Goal: Use online tool/utility: Utilize a website feature to perform a specific function

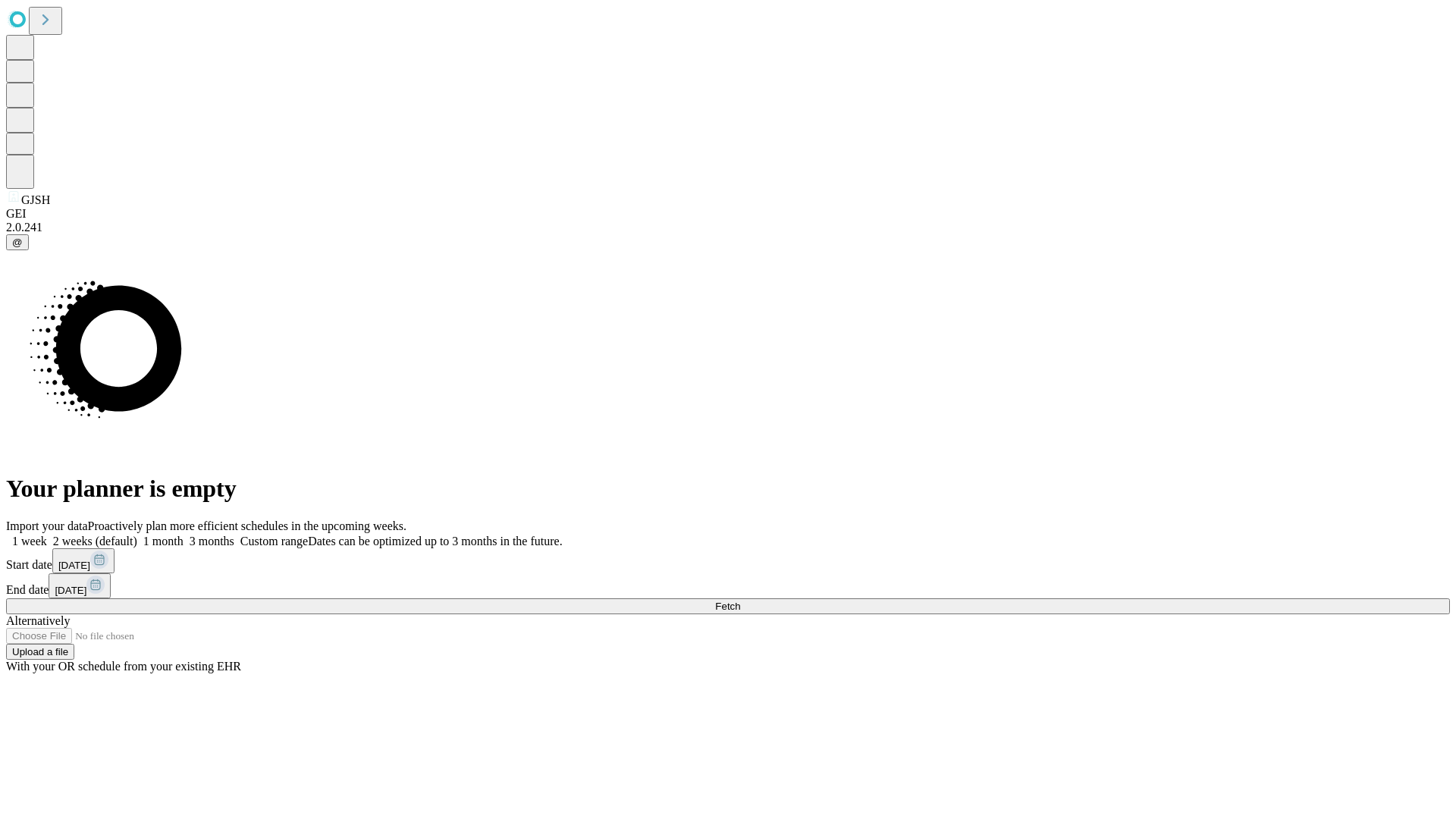
click at [740, 601] on span "Fetch" at bounding box center [727, 607] width 25 height 11
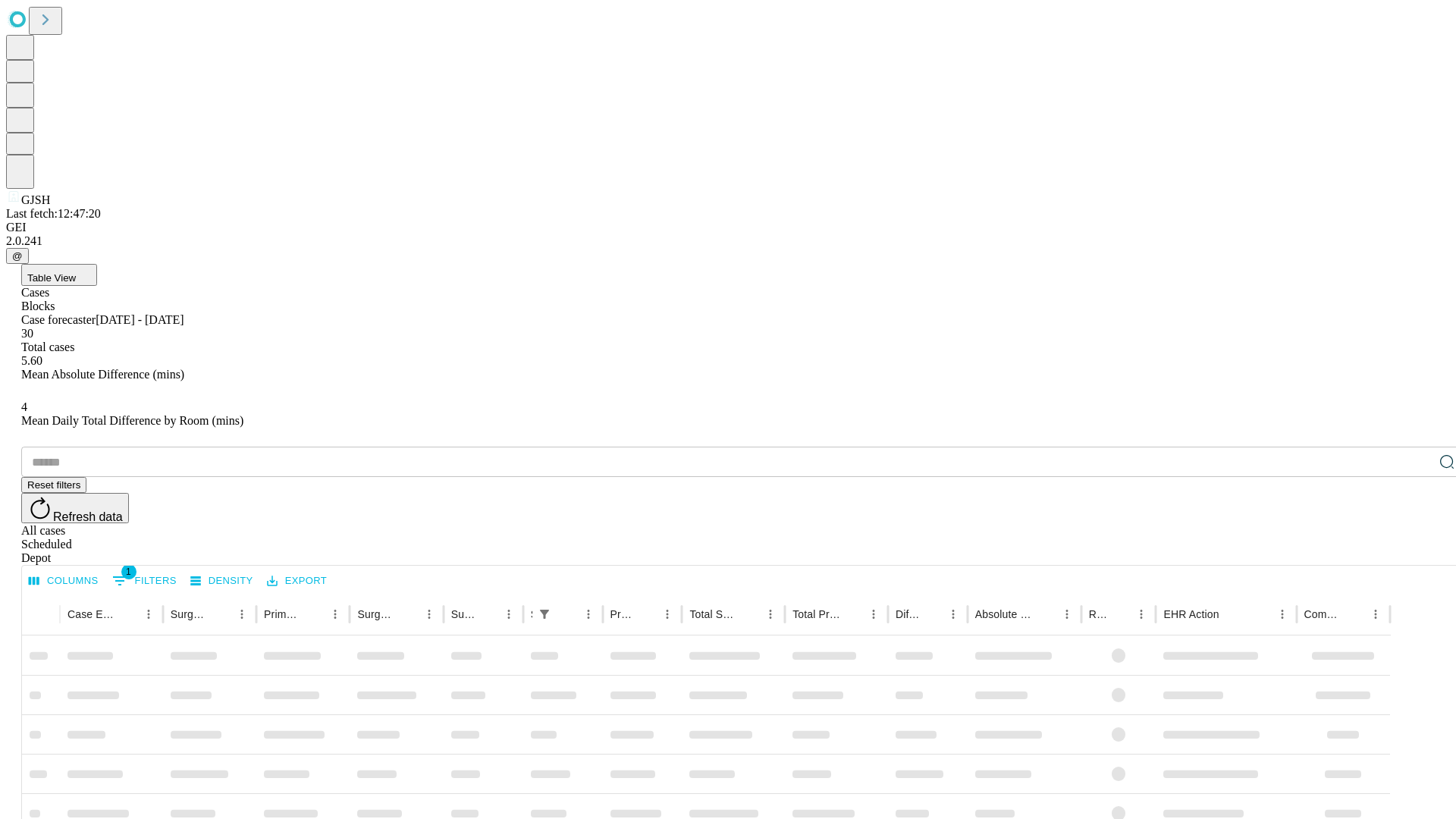
click at [76, 272] on span "Table View" at bounding box center [51, 278] width 48 height 11
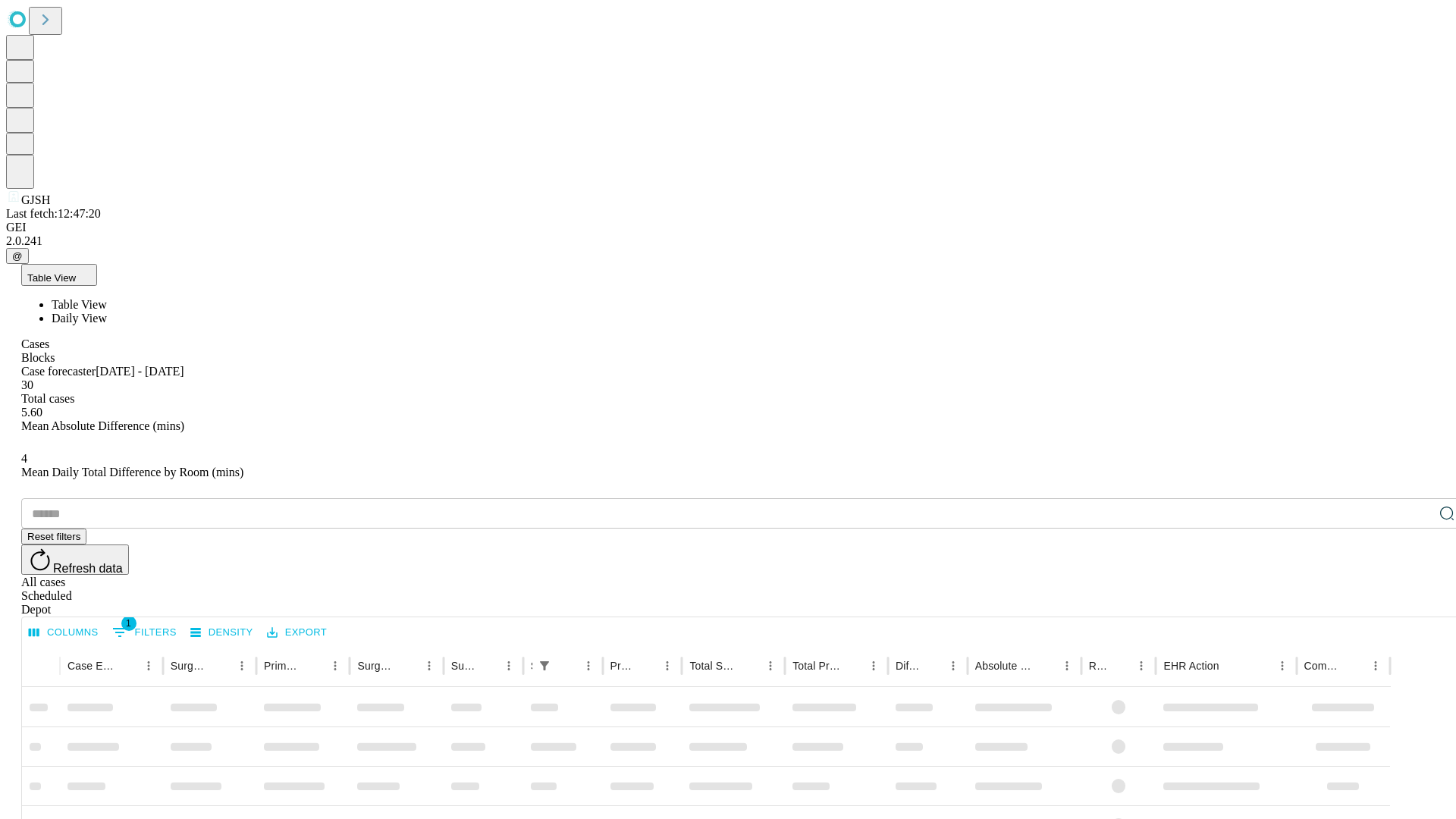
click at [107, 312] on span "Daily View" at bounding box center [80, 319] width 56 height 13
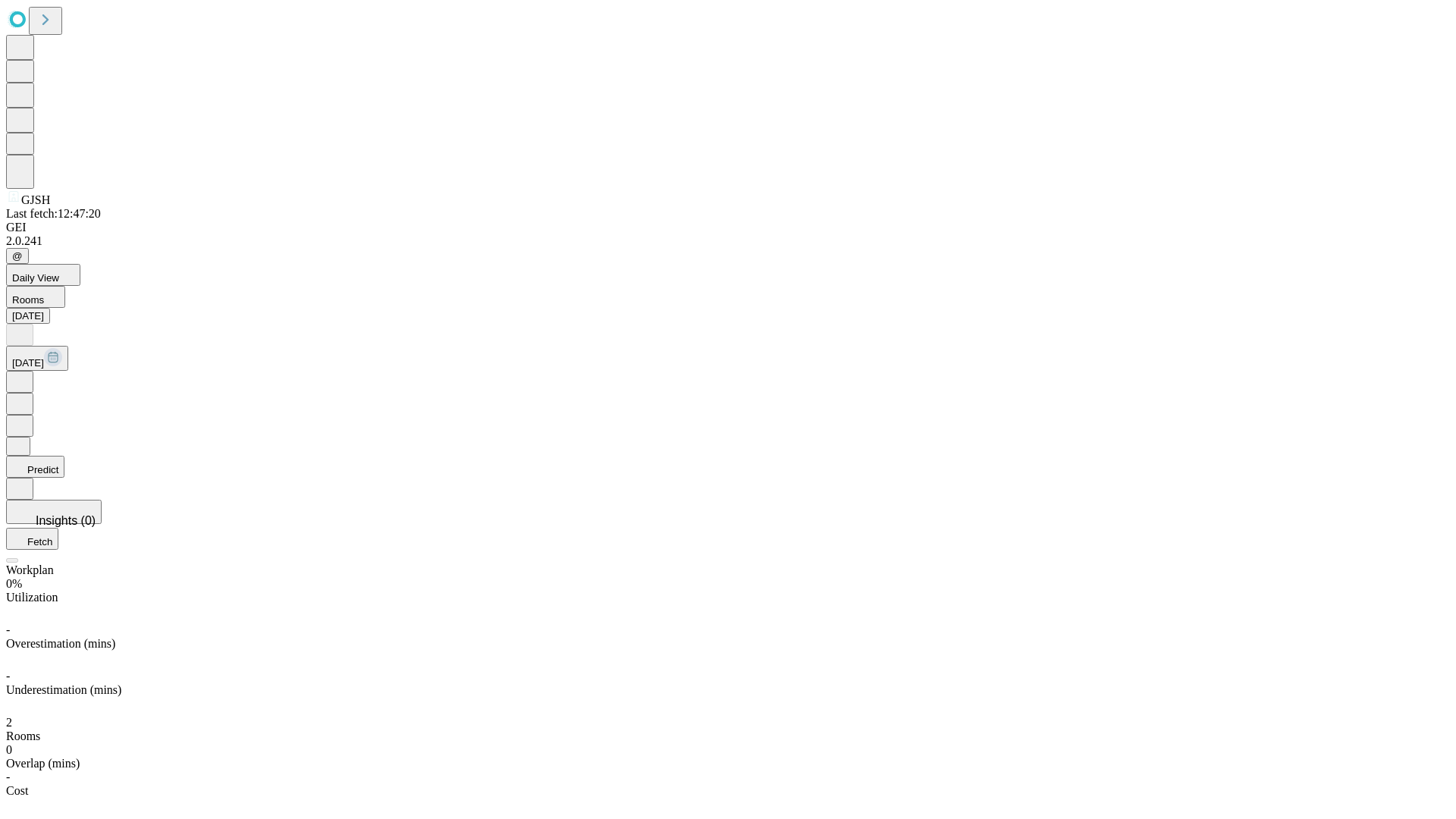
click at [65, 456] on button "Predict" at bounding box center [35, 467] width 58 height 22
